Goal: Information Seeking & Learning: Learn about a topic

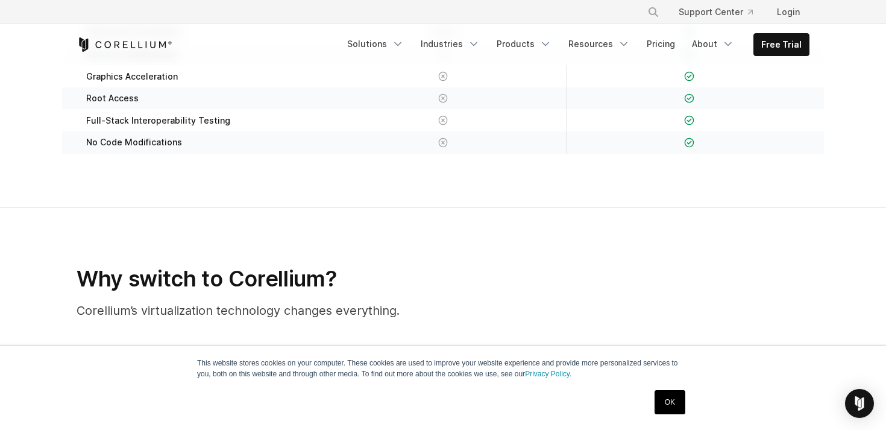
scroll to position [184, 0]
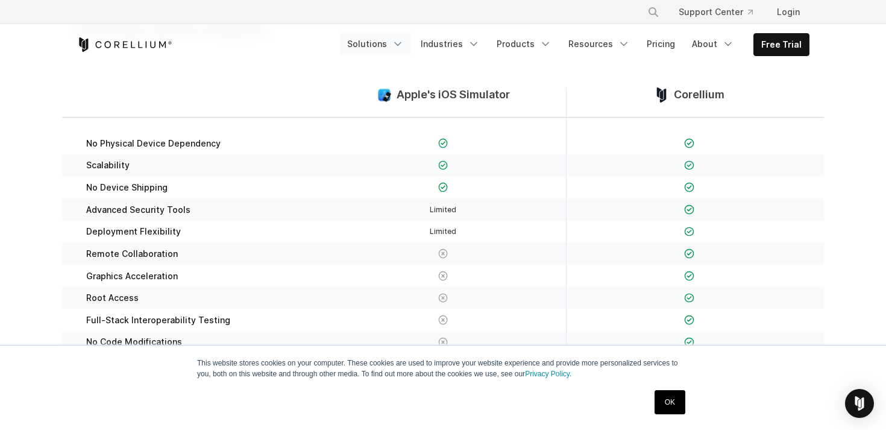
click at [404, 46] on icon "Navigation Menu" at bounding box center [398, 44] width 12 height 12
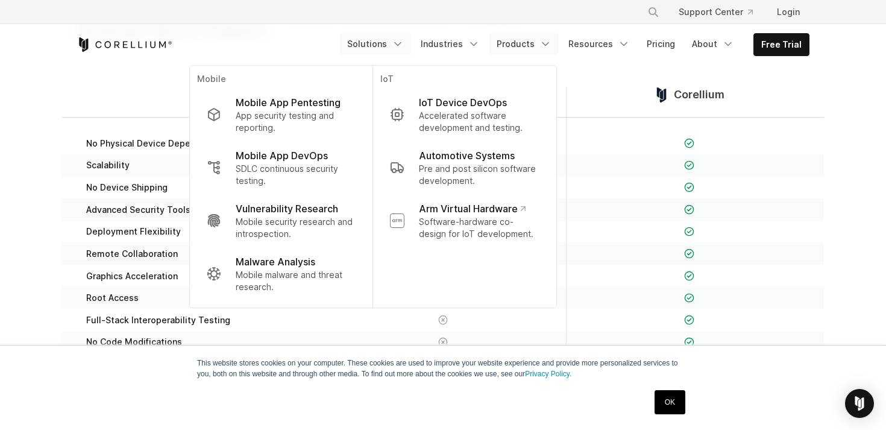
click at [550, 49] on icon "Navigation Menu" at bounding box center [545, 44] width 12 height 12
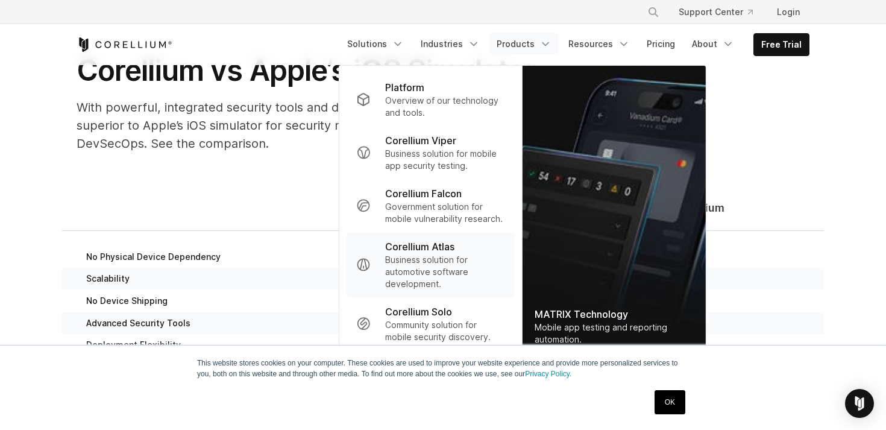
scroll to position [71, 0]
click at [449, 96] on p "Overview of our technology and tools." at bounding box center [445, 107] width 120 height 24
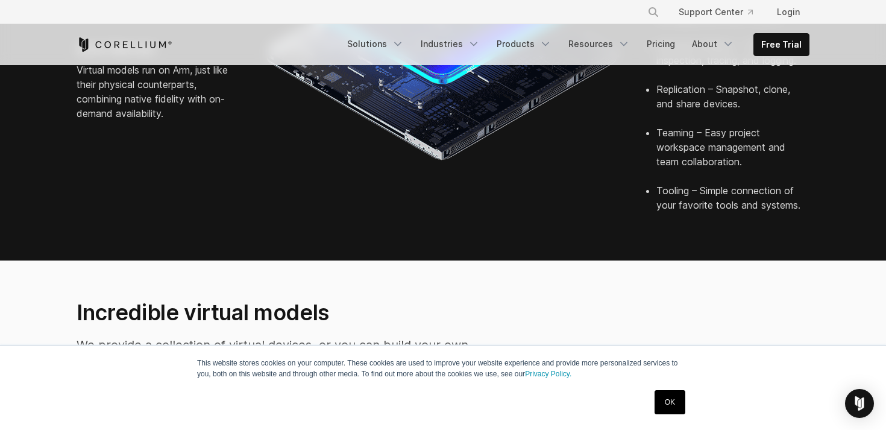
scroll to position [598, 0]
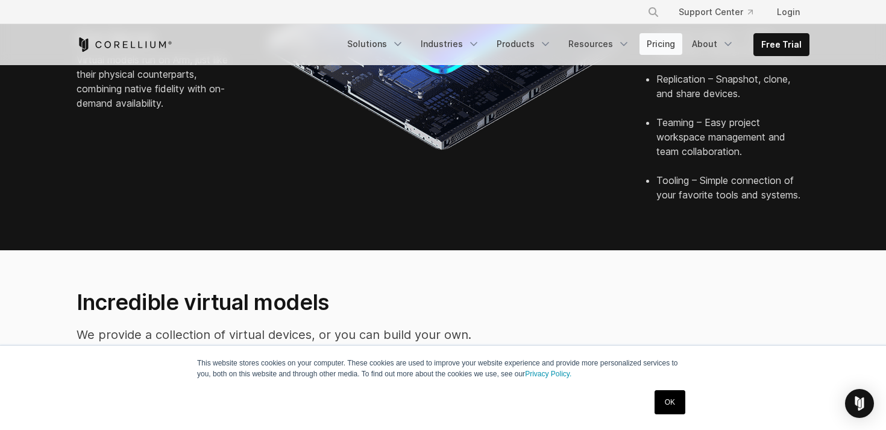
click at [668, 45] on link "Pricing" at bounding box center [660, 44] width 43 height 22
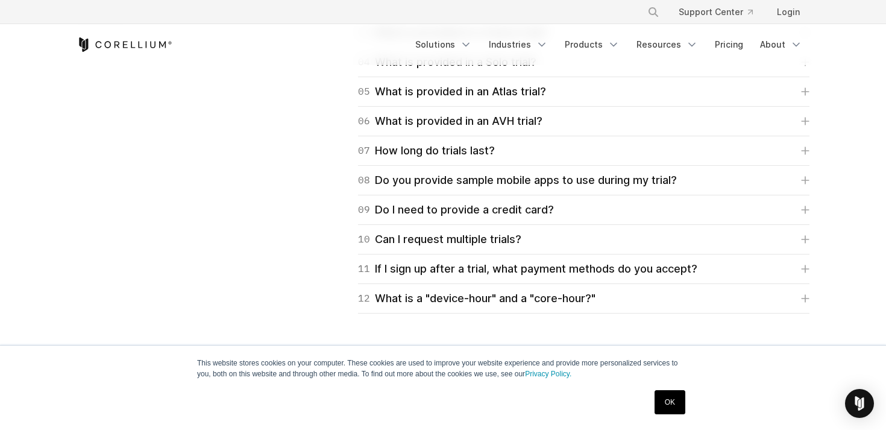
scroll to position [1849, 0]
